Goal: Obtain resource: Download file/media

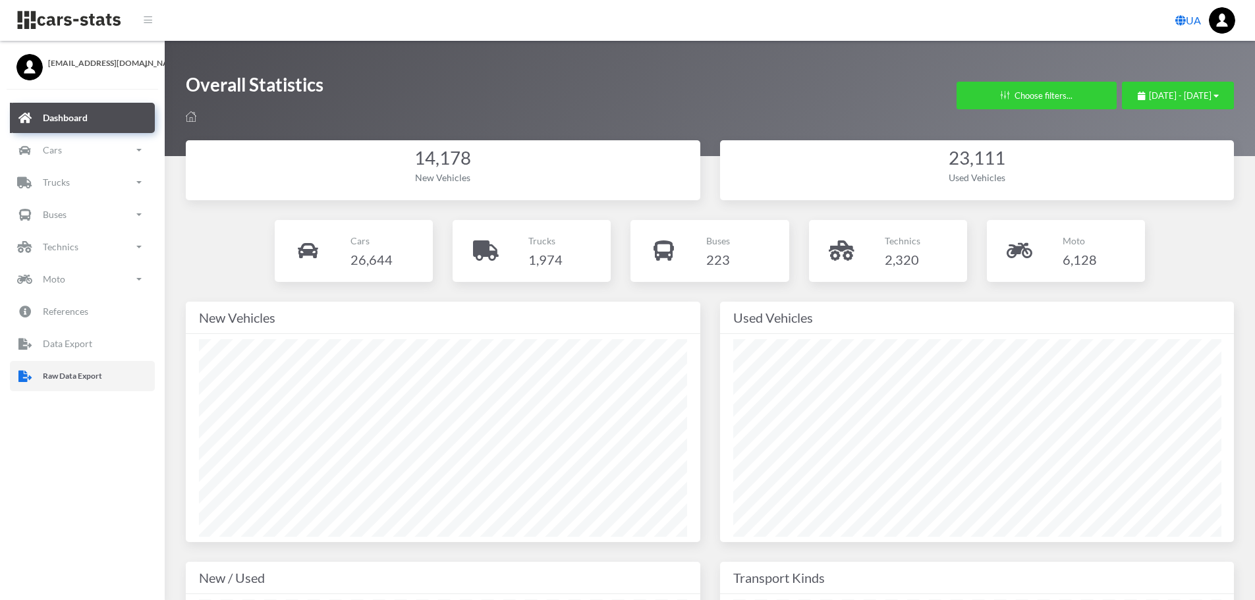
click at [45, 377] on p "Raw Data Export" at bounding box center [72, 376] width 59 height 14
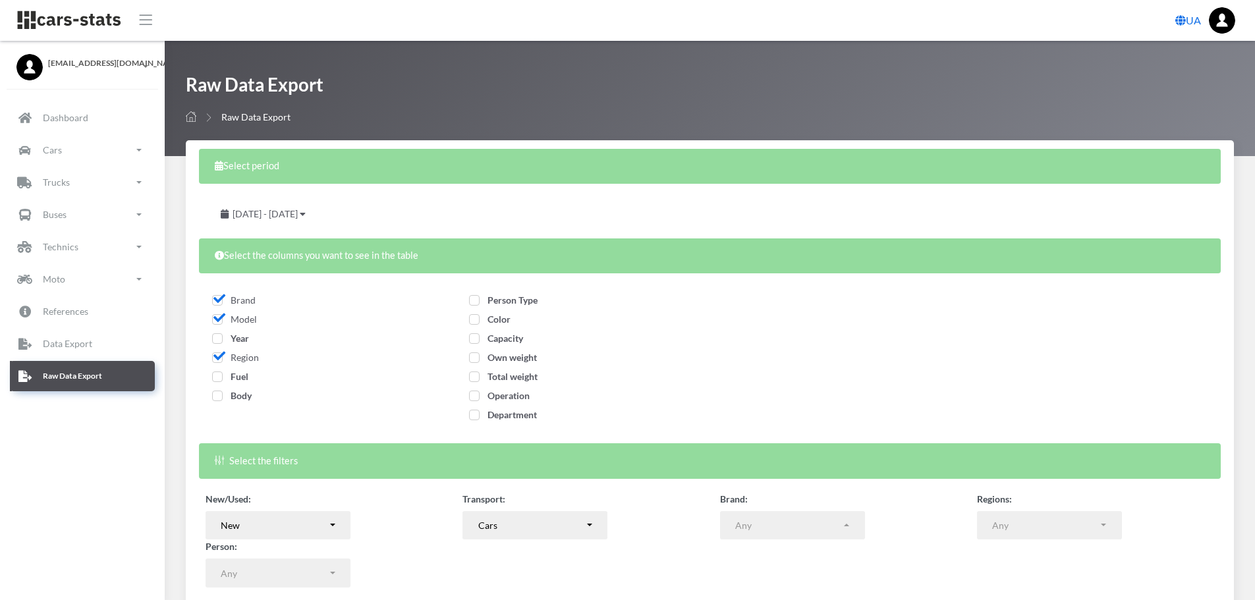
select select
click at [217, 339] on span "Year" at bounding box center [230, 338] width 37 height 11
checkbox input "true"
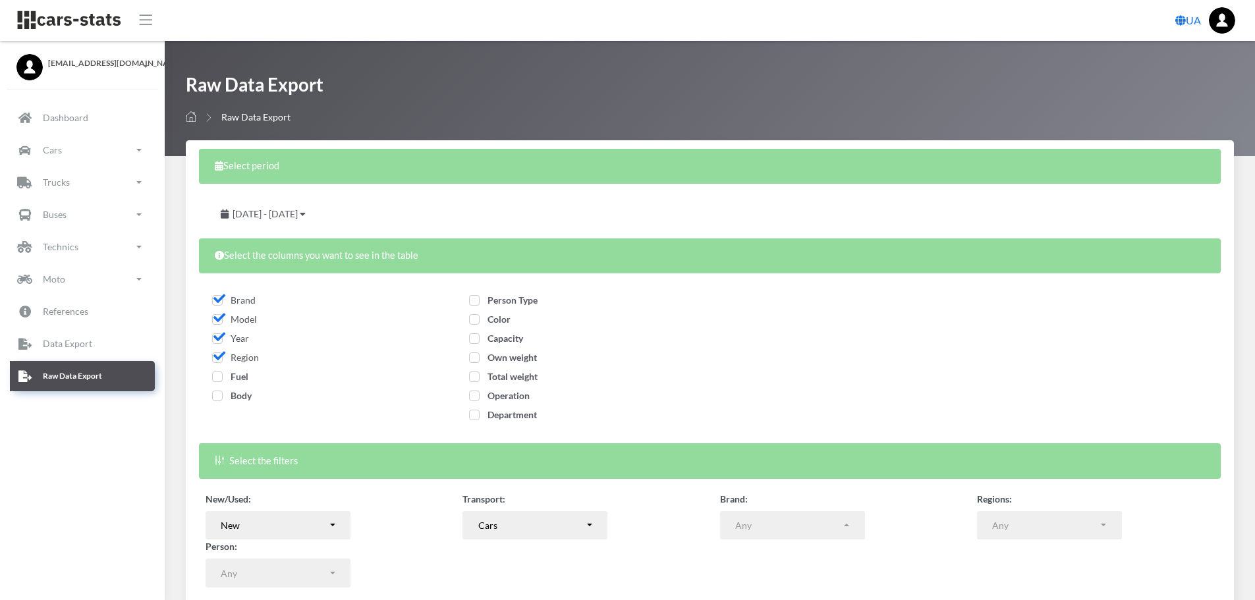
click at [213, 374] on span "Fuel" at bounding box center [230, 376] width 36 height 11
checkbox input "true"
click at [216, 397] on span "Body" at bounding box center [232, 395] width 40 height 11
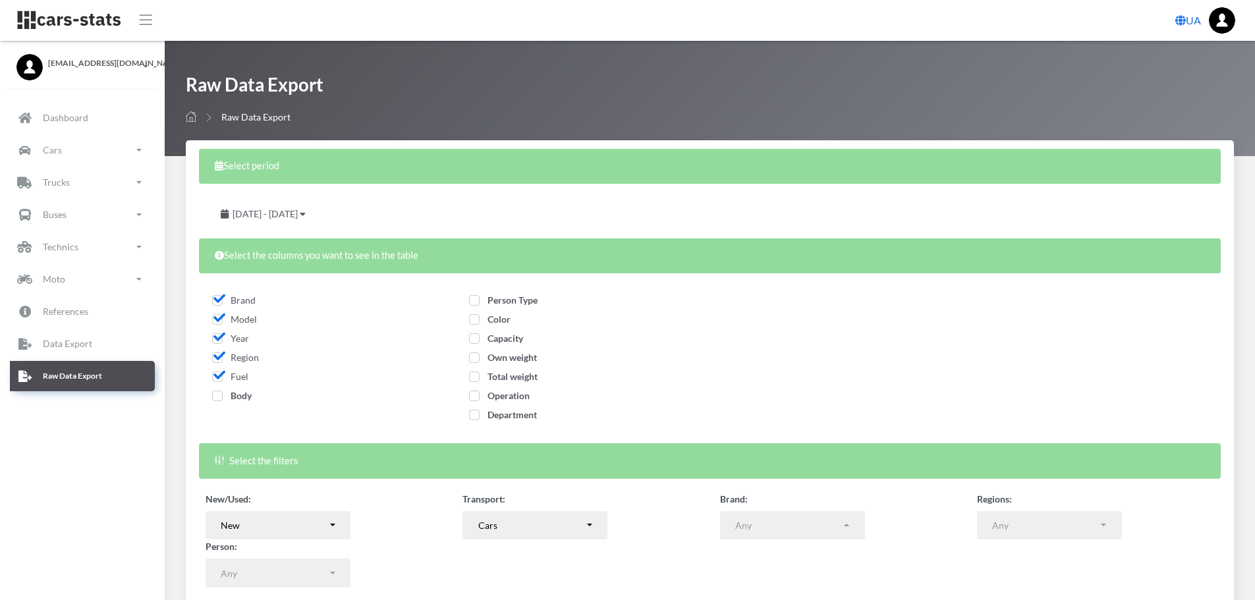
checkbox input "true"
click at [472, 299] on span "Person Type" at bounding box center [503, 300] width 69 height 11
checkbox input "true"
click at [474, 320] on span "Color" at bounding box center [490, 319] width 42 height 11
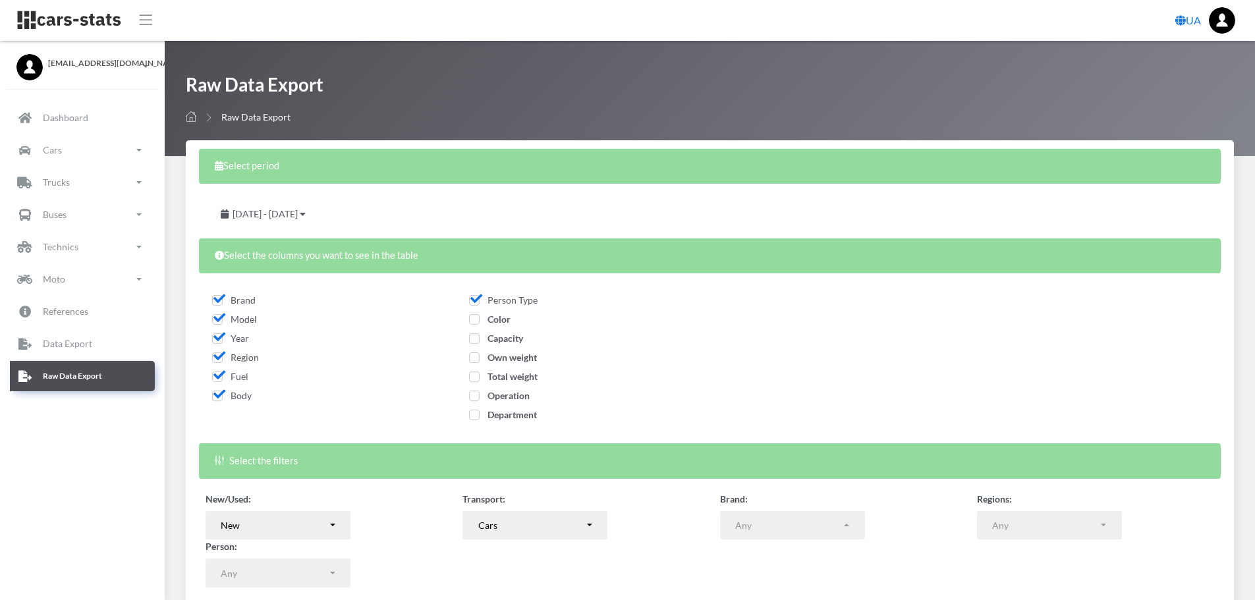
checkbox input "true"
click at [475, 340] on span "Capacity" at bounding box center [496, 338] width 54 height 11
checkbox input "true"
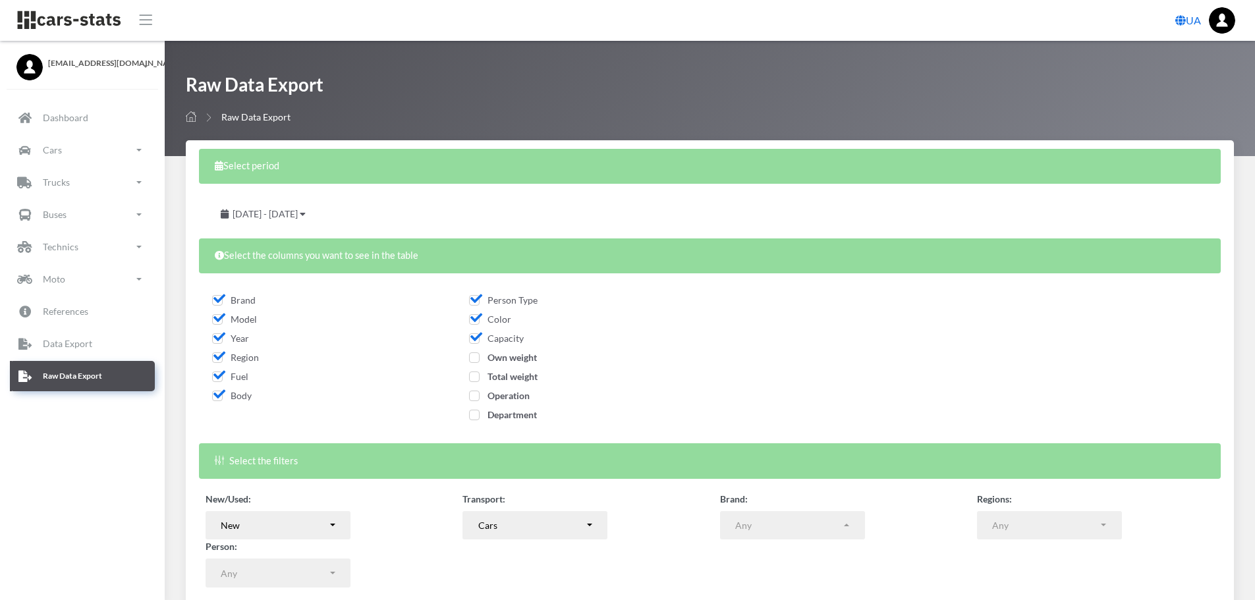
drag, startPoint x: 475, startPoint y: 358, endPoint x: 474, endPoint y: 367, distance: 9.2
click at [474, 360] on span "Own weight" at bounding box center [503, 357] width 68 height 11
checkbox input "true"
click at [474, 375] on span "Total weight" at bounding box center [503, 376] width 69 height 11
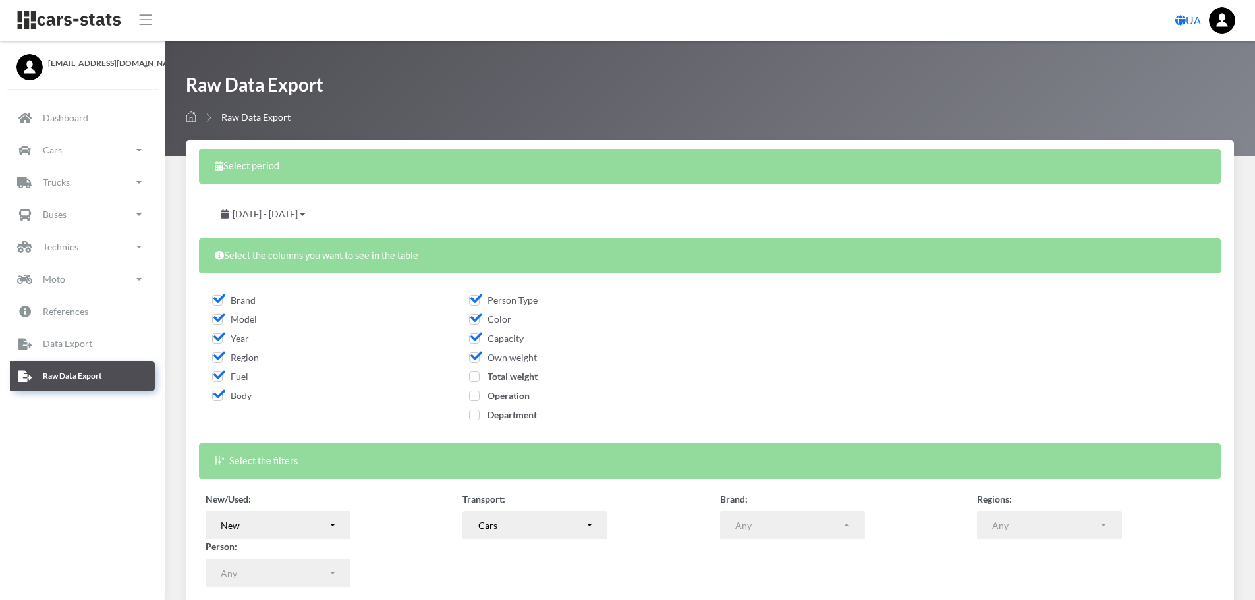
checkbox input "true"
click at [473, 393] on span "Operation" at bounding box center [499, 395] width 61 height 11
checkbox input "true"
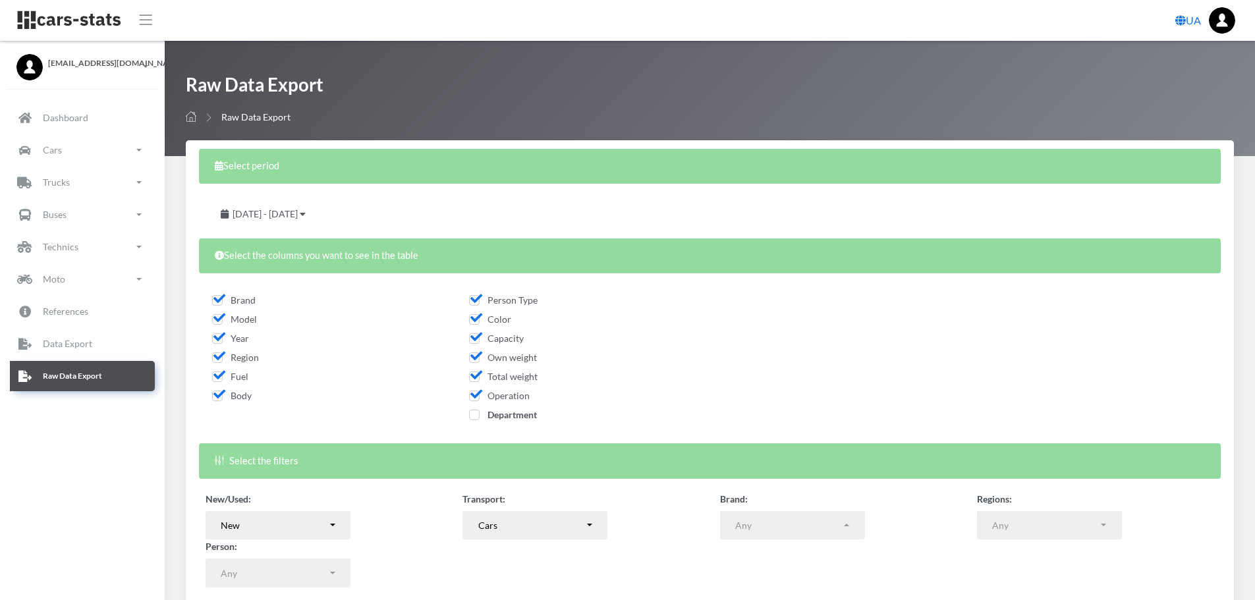
click at [472, 412] on span "Department" at bounding box center [503, 414] width 68 height 11
checkbox input "true"
click at [306, 211] on icon at bounding box center [303, 214] width 6 height 9
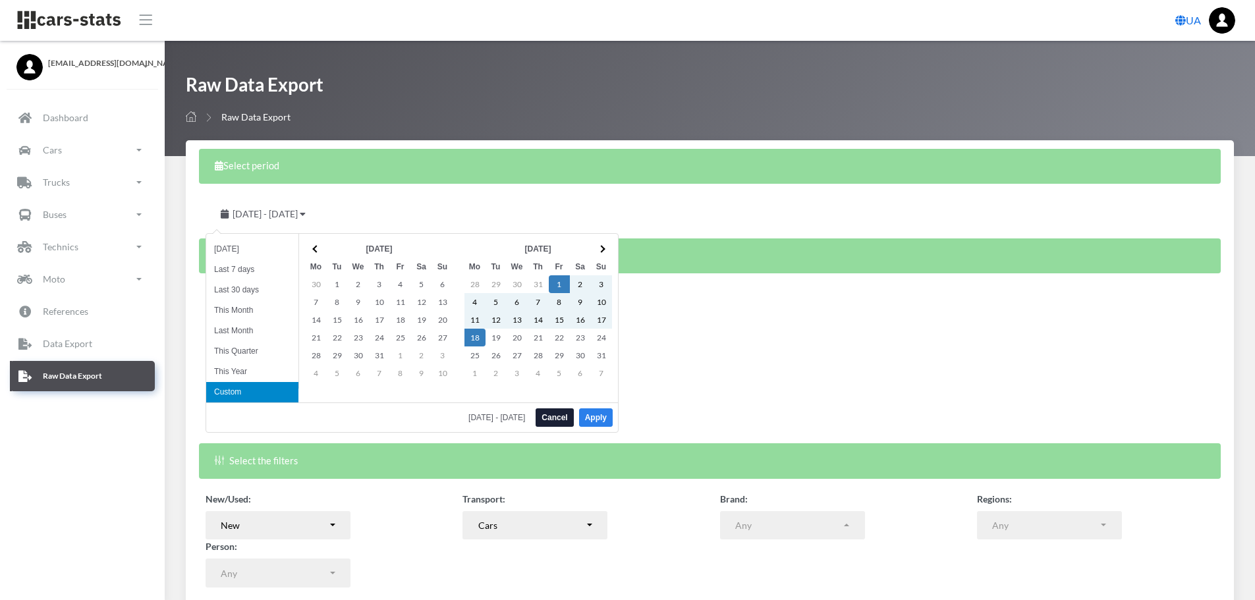
click at [590, 412] on button "Apply" at bounding box center [596, 417] width 34 height 18
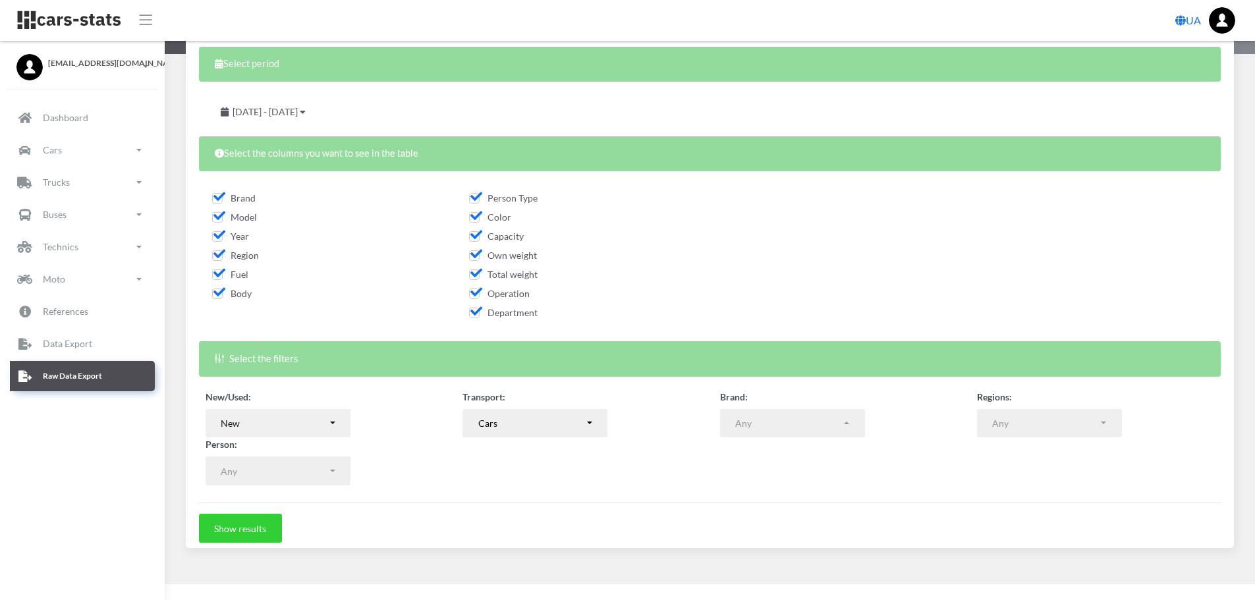
scroll to position [106, 0]
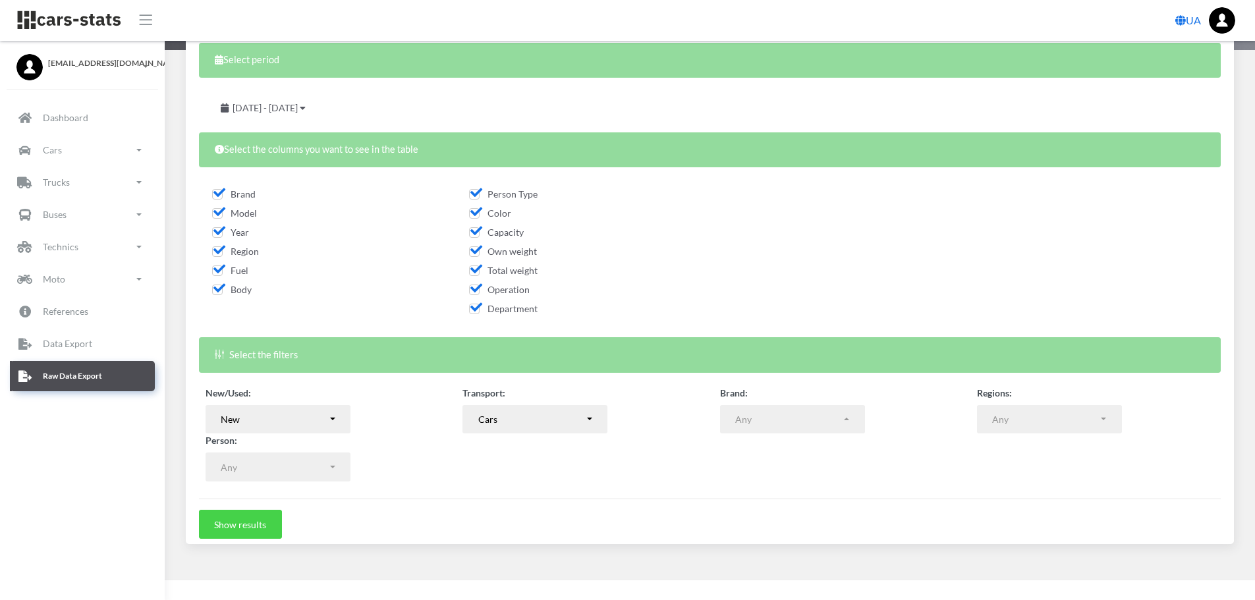
click at [254, 521] on button "Show results" at bounding box center [240, 524] width 83 height 29
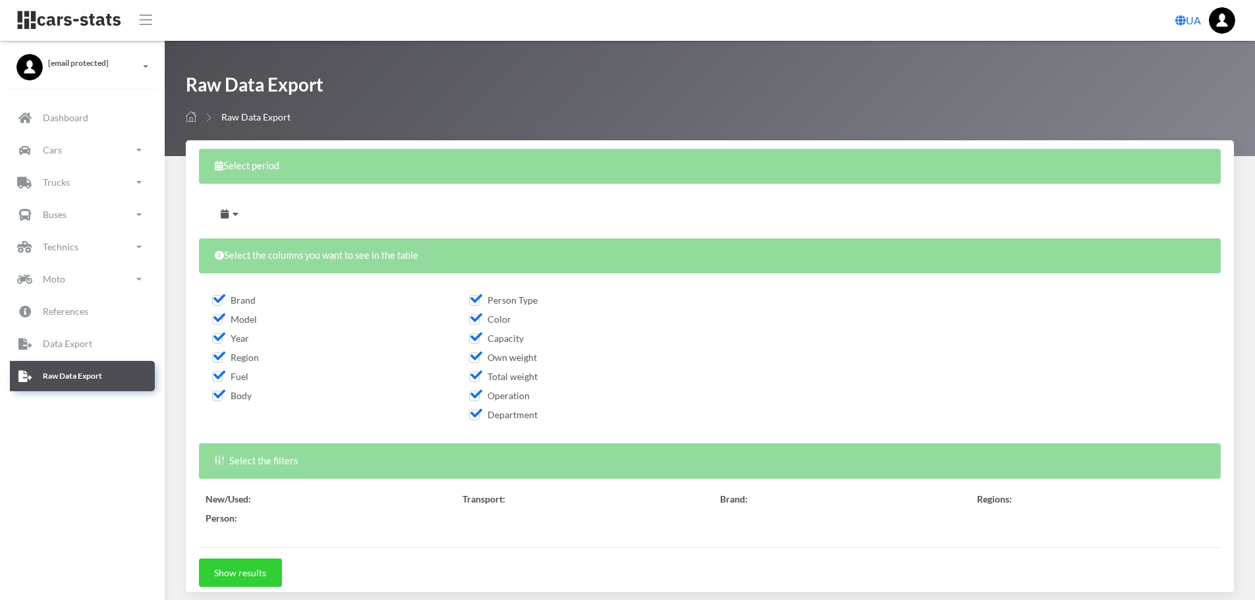
select select
select select "50"
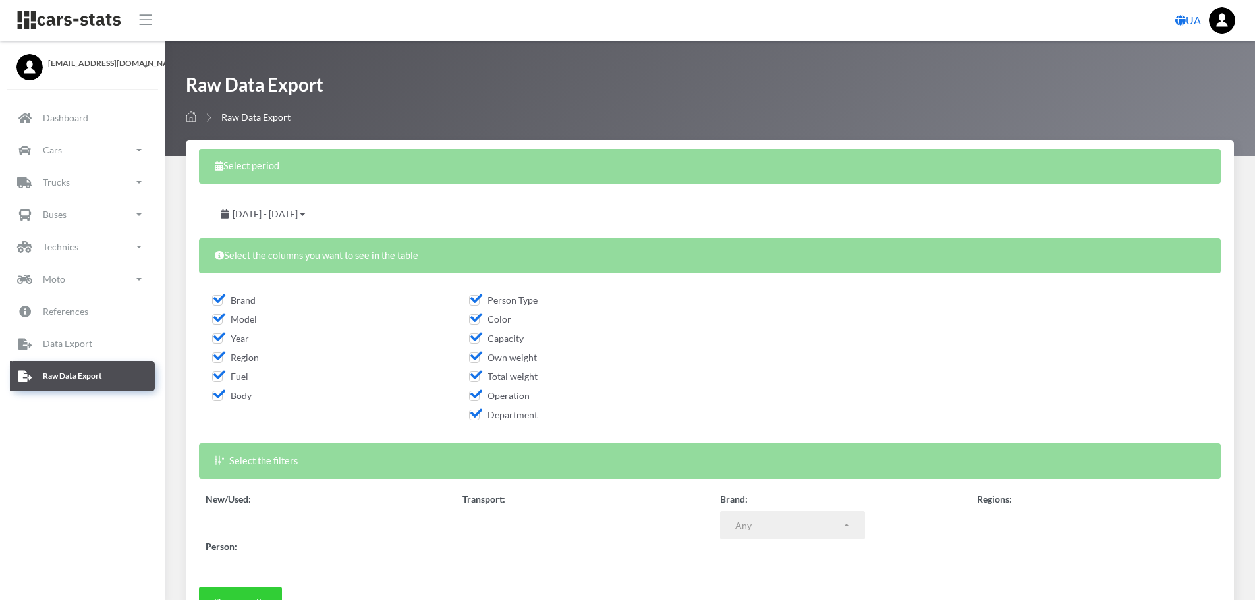
select select
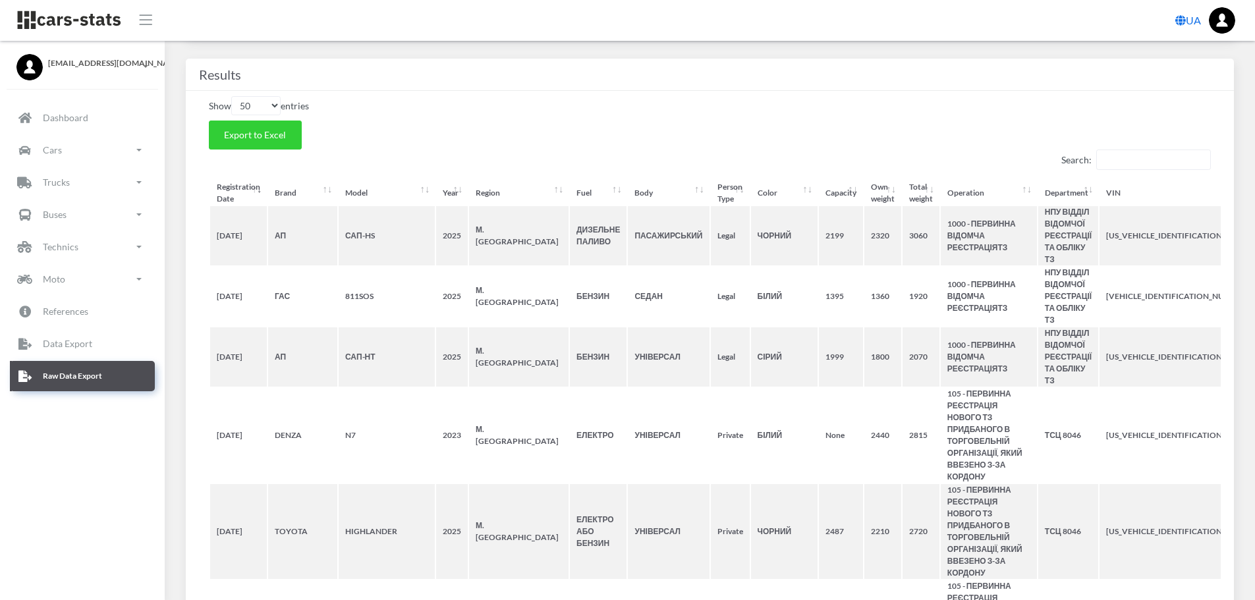
scroll to position [597, 0]
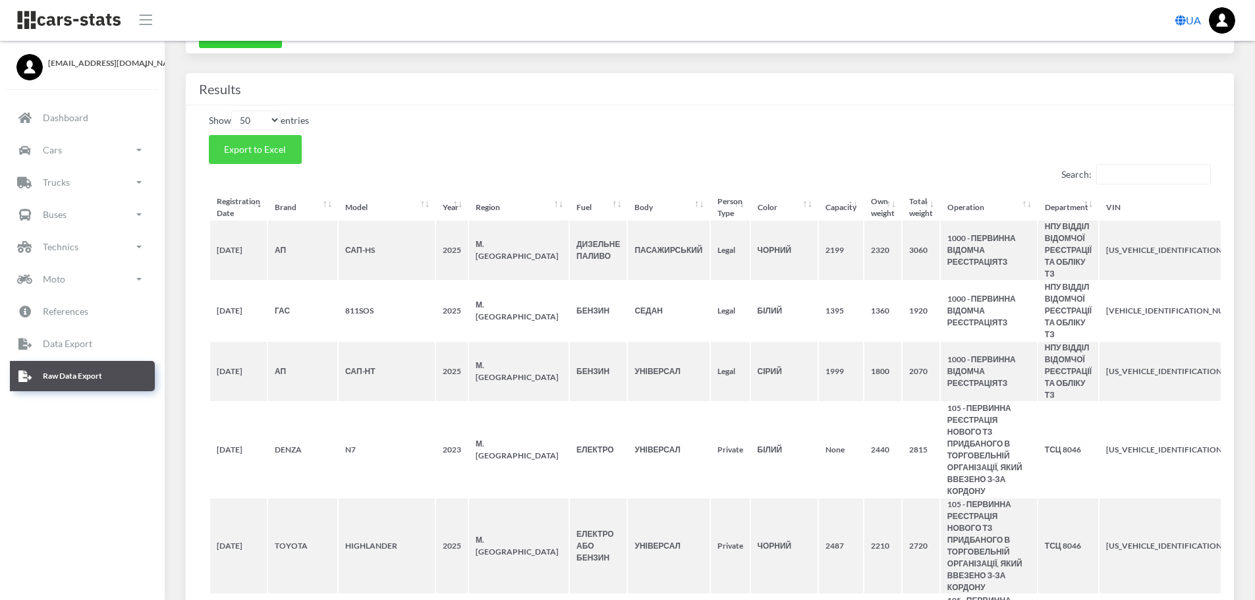
click at [266, 145] on span "Export to Excel" at bounding box center [255, 149] width 62 height 11
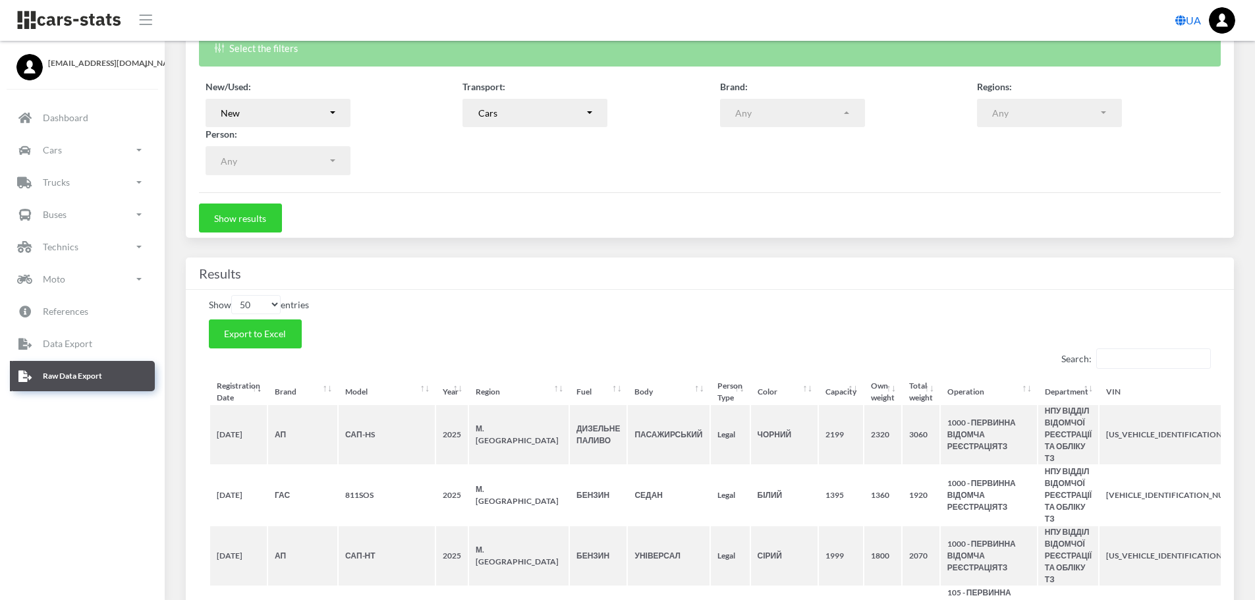
scroll to position [399, 0]
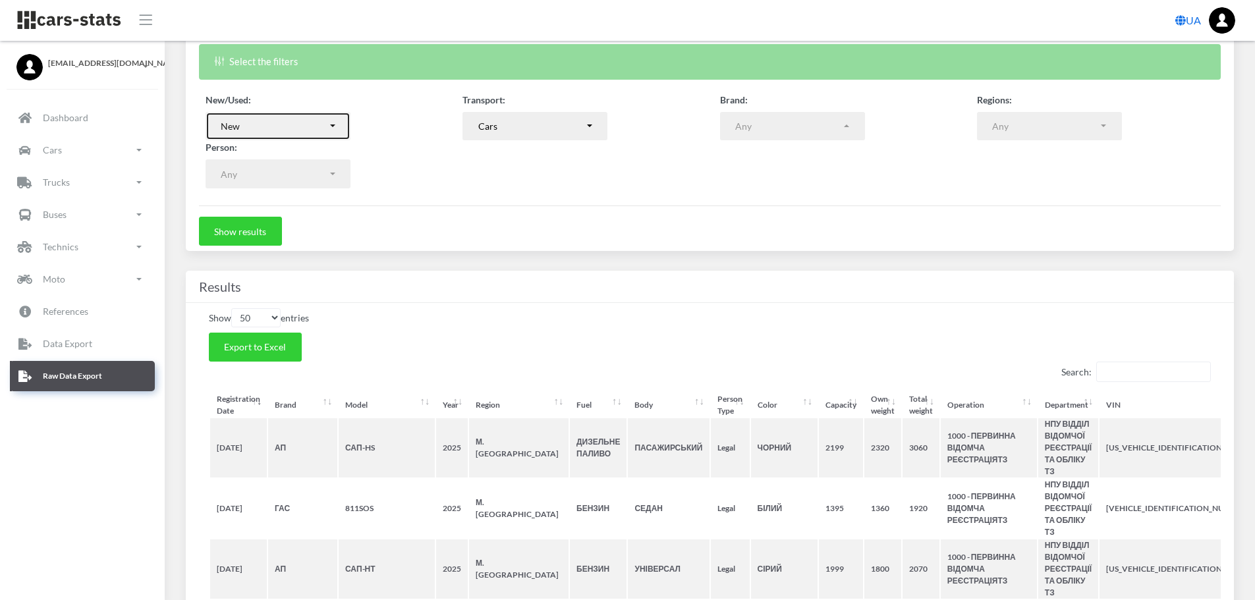
click at [328, 130] on button "New" at bounding box center [278, 126] width 145 height 29
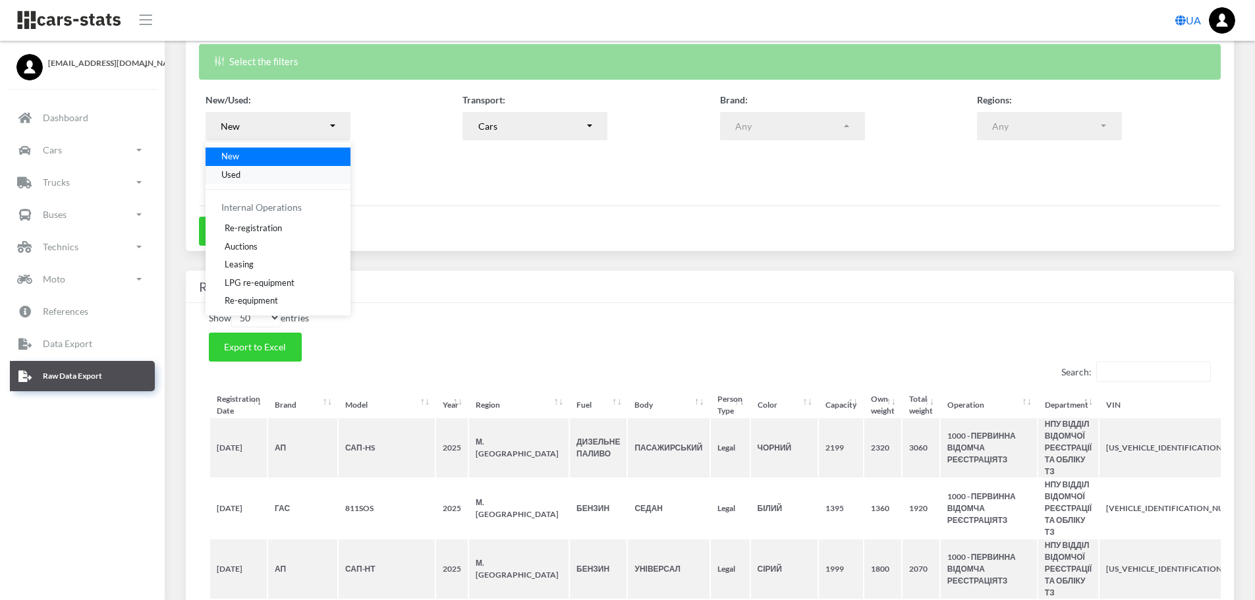
click at [241, 171] on link "Used" at bounding box center [278, 174] width 145 height 18
select select "used-import"
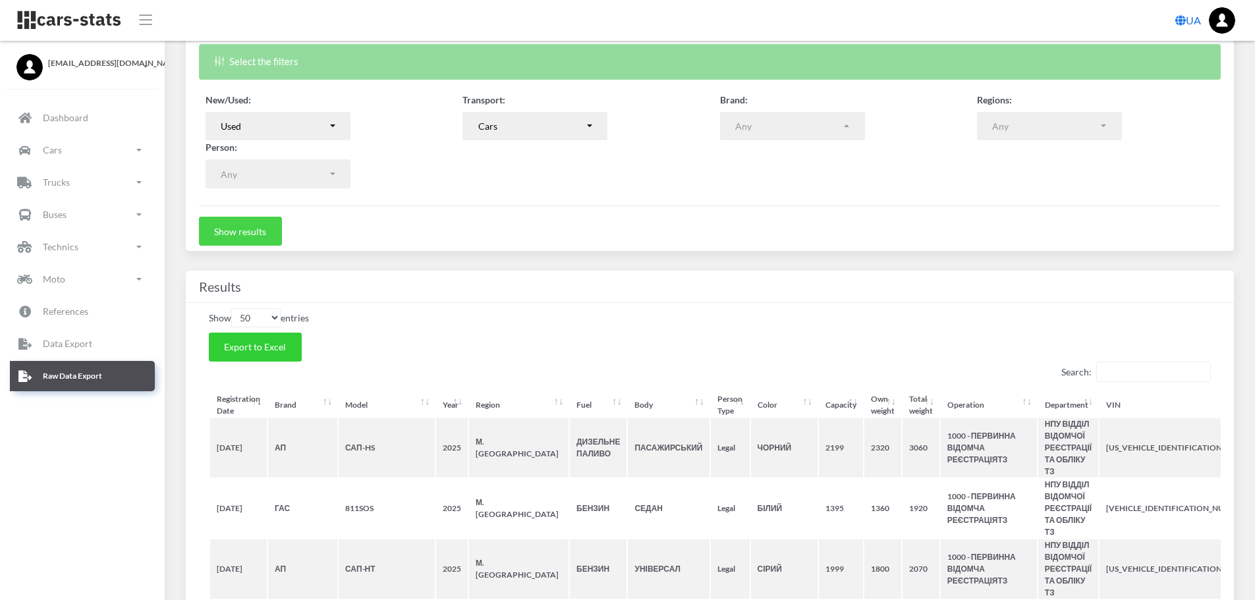
click at [264, 235] on button "Show results" at bounding box center [240, 231] width 83 height 29
